Goal: Task Accomplishment & Management: Manage account settings

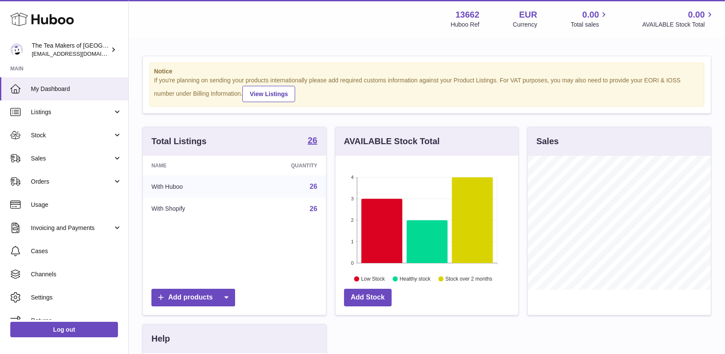
scroll to position [134, 183]
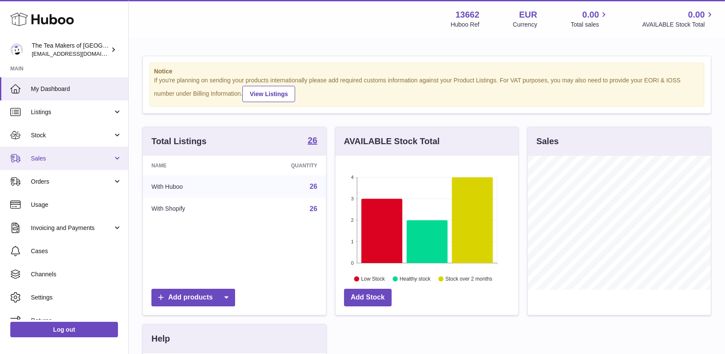
click at [48, 157] on span "Sales" at bounding box center [72, 158] width 82 height 8
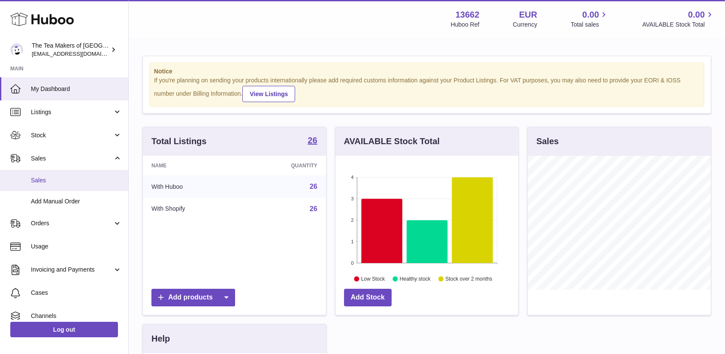
click at [48, 173] on link "Sales" at bounding box center [64, 180] width 128 height 21
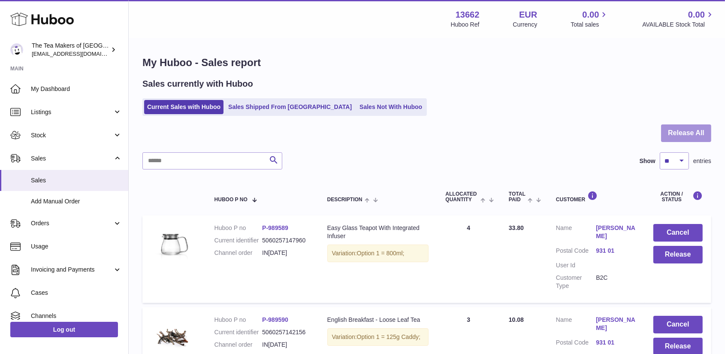
click at [692, 129] on button "Release All" at bounding box center [686, 133] width 50 height 18
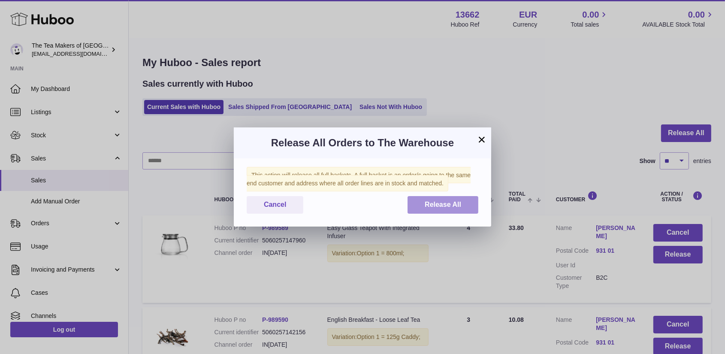
click at [433, 203] on span "Release All" at bounding box center [443, 204] width 36 height 7
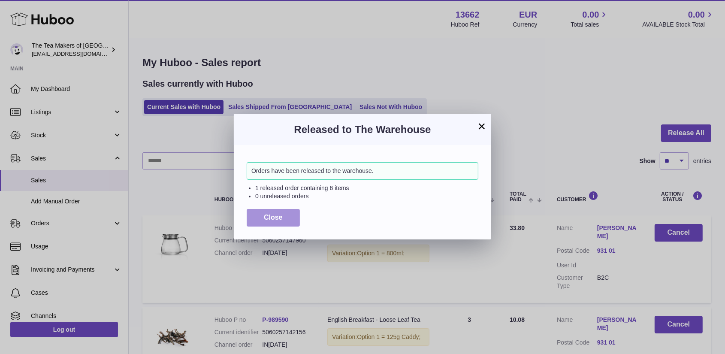
drag, startPoint x: 268, startPoint y: 218, endPoint x: 281, endPoint y: 212, distance: 14.8
click at [269, 217] on span "Close" at bounding box center [273, 217] width 19 height 7
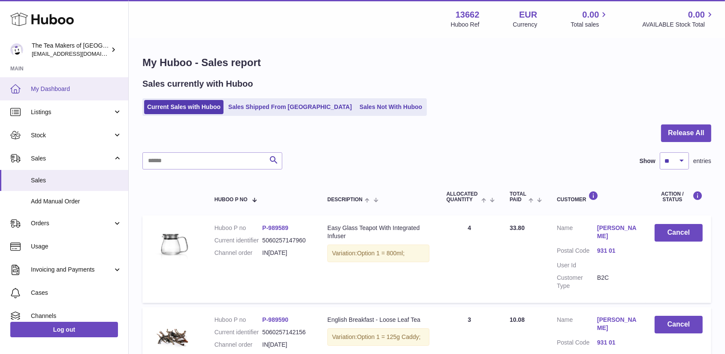
click at [54, 83] on link "My Dashboard" at bounding box center [64, 88] width 128 height 23
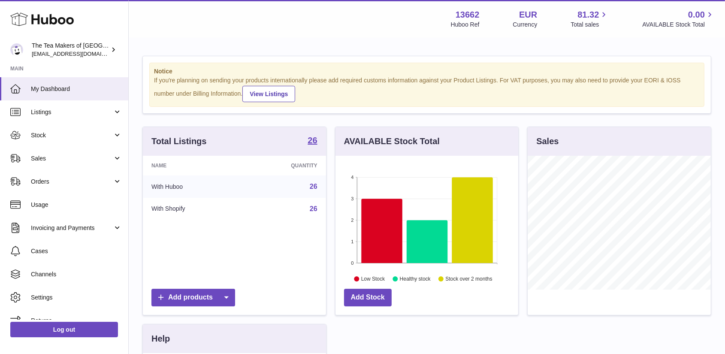
scroll to position [134, 183]
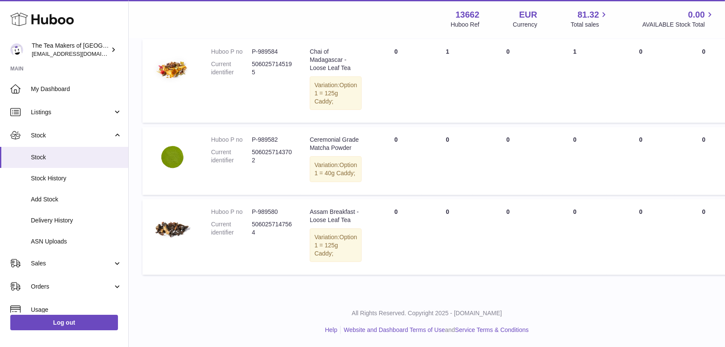
scroll to position [651, 0]
click at [42, 154] on span "Stock" at bounding box center [76, 157] width 91 height 8
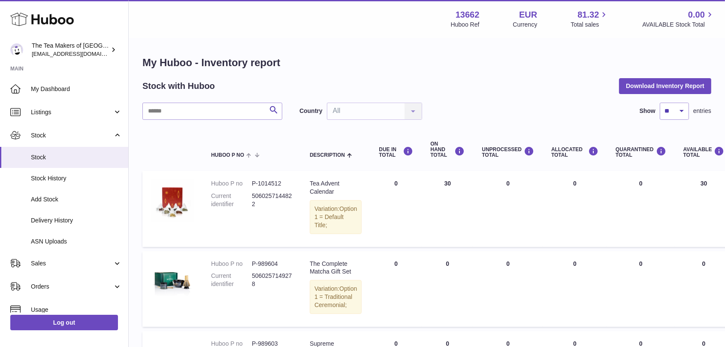
click at [690, 154] on div "AVAILABLE Total" at bounding box center [703, 152] width 41 height 12
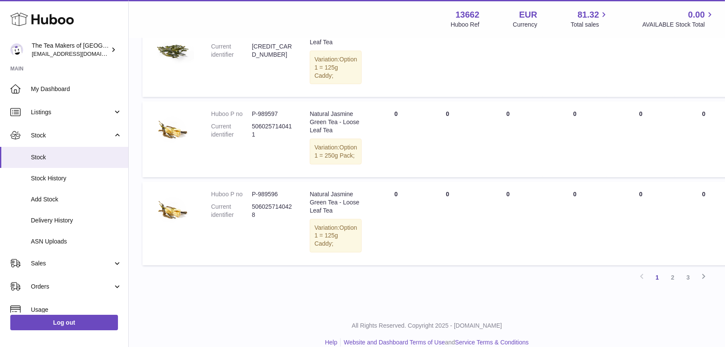
scroll to position [817, 0]
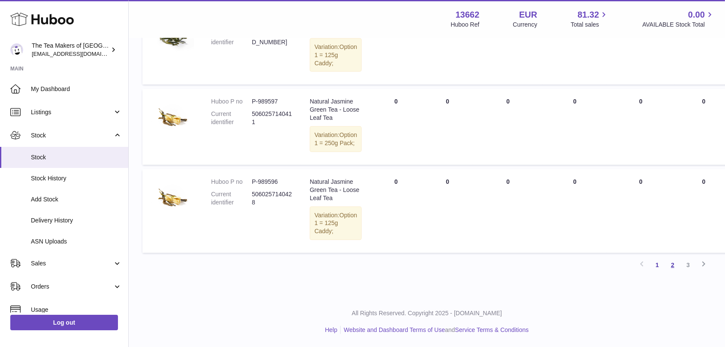
click at [674, 266] on link "2" at bounding box center [672, 264] width 15 height 15
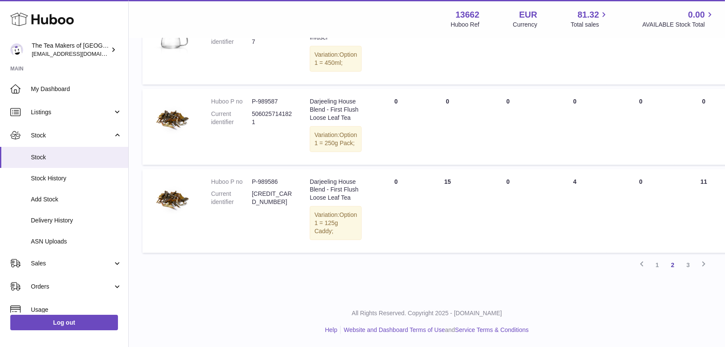
scroll to position [857, 0]
click at [689, 268] on link "3" at bounding box center [687, 264] width 15 height 15
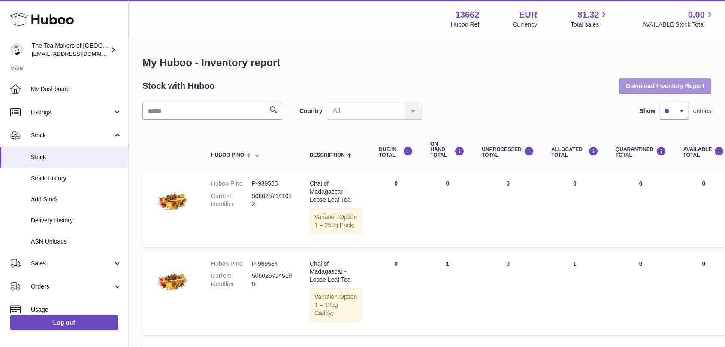
click at [662, 88] on button "Download Inventory Report" at bounding box center [665, 85] width 92 height 15
